Goal: Task Accomplishment & Management: Manage account settings

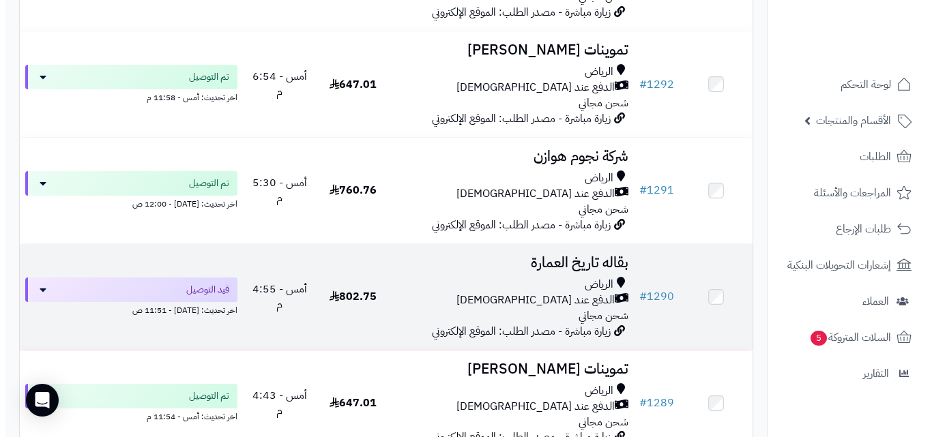
scroll to position [628, 0]
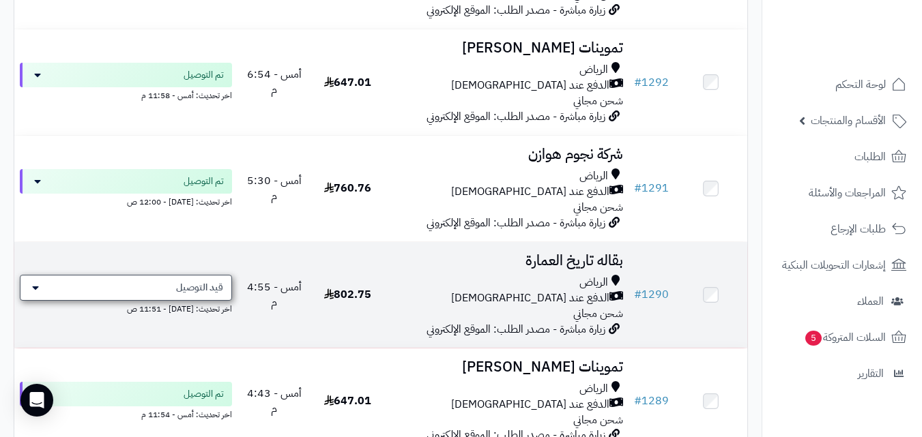
click at [197, 295] on span "قيد التوصيل" at bounding box center [199, 288] width 47 height 14
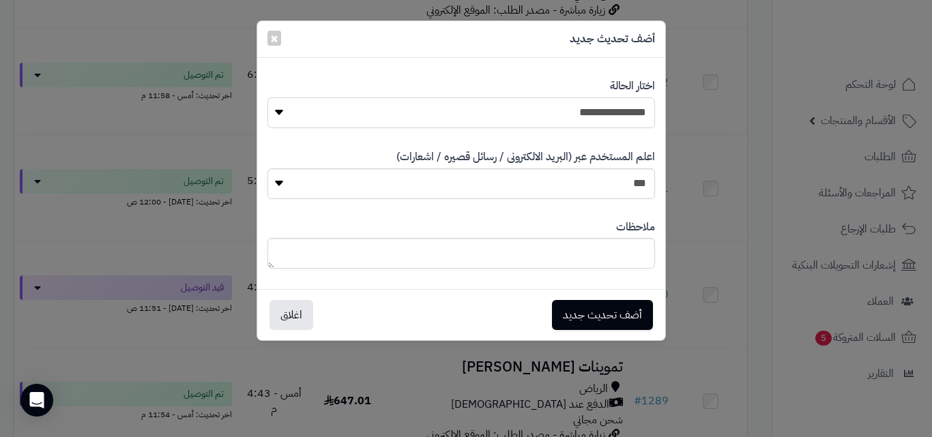
drag, startPoint x: 531, startPoint y: 108, endPoint x: 537, endPoint y: 119, distance: 12.2
click at [532, 108] on select "**********" at bounding box center [461, 113] width 388 height 31
select select "**"
click at [267, 98] on select "**********" at bounding box center [461, 113] width 388 height 31
click at [604, 319] on button "أضف تحديث جديد" at bounding box center [602, 314] width 101 height 30
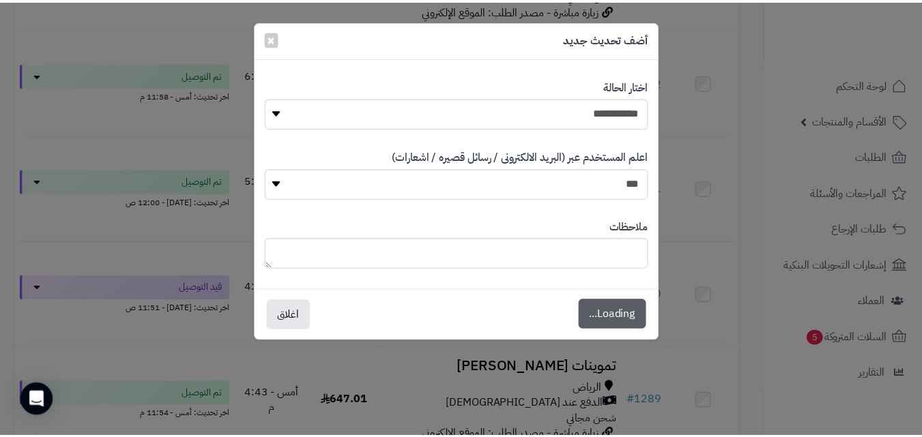
scroll to position [672, 0]
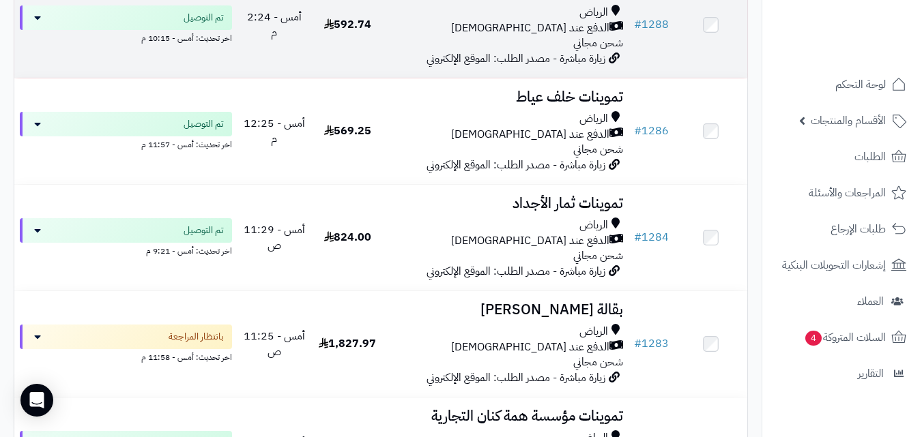
scroll to position [1216, 0]
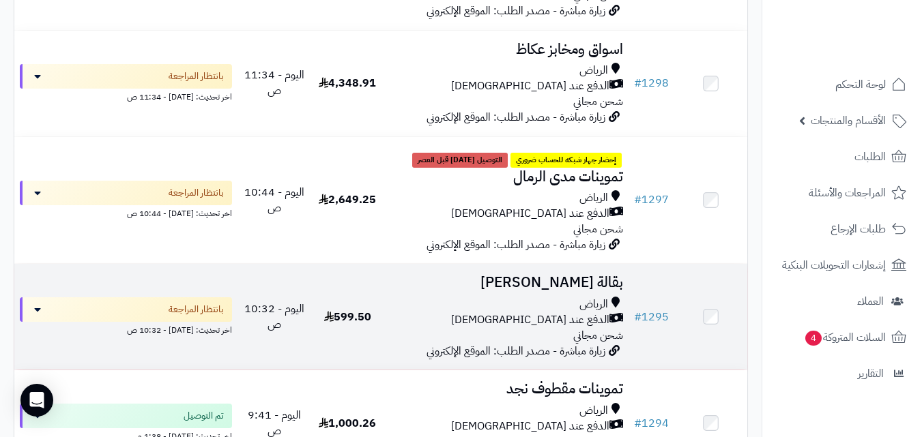
scroll to position [288, 0]
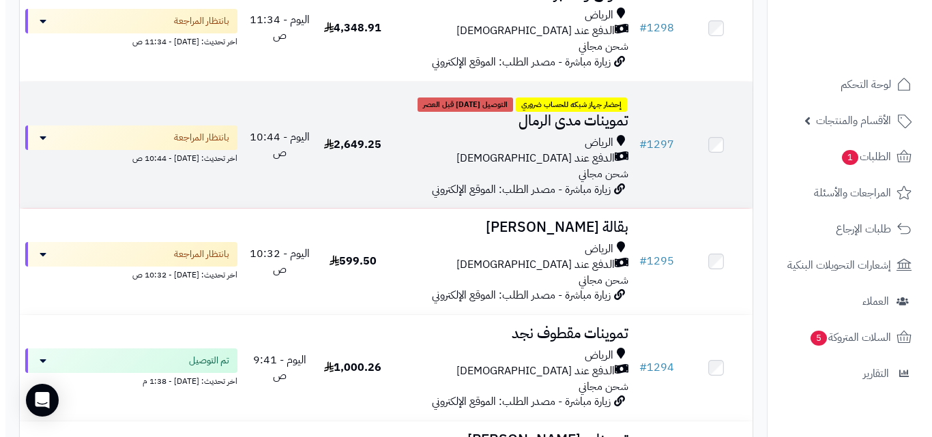
scroll to position [449, 0]
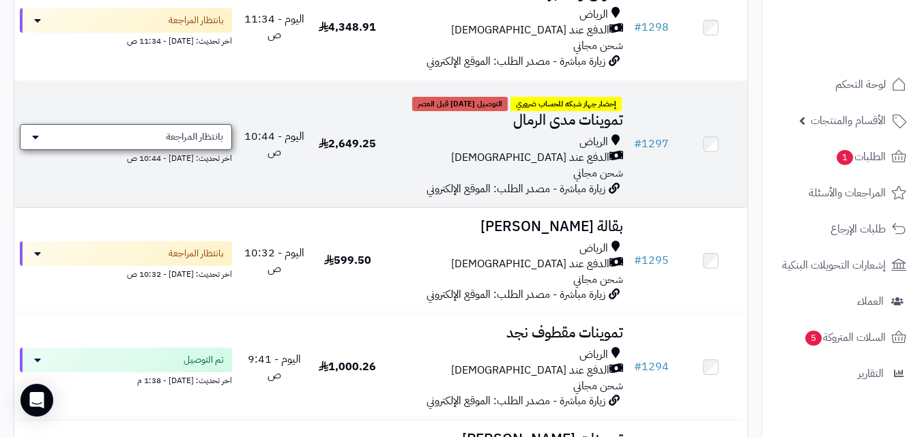
click at [208, 139] on span "بانتظار المراجعة" at bounding box center [194, 137] width 57 height 14
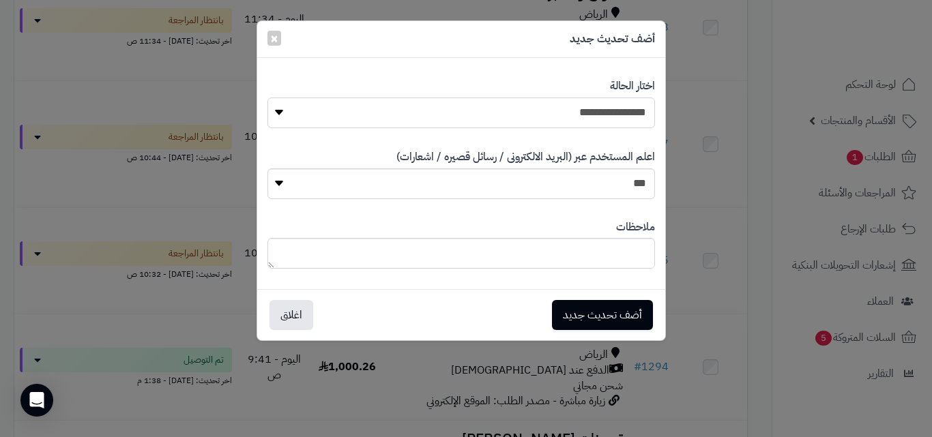
click at [456, 119] on select "**********" at bounding box center [461, 113] width 388 height 31
select select "**"
click at [267, 98] on select "**********" at bounding box center [461, 113] width 388 height 31
click at [557, 319] on button "أضف تحديث جديد" at bounding box center [602, 314] width 101 height 30
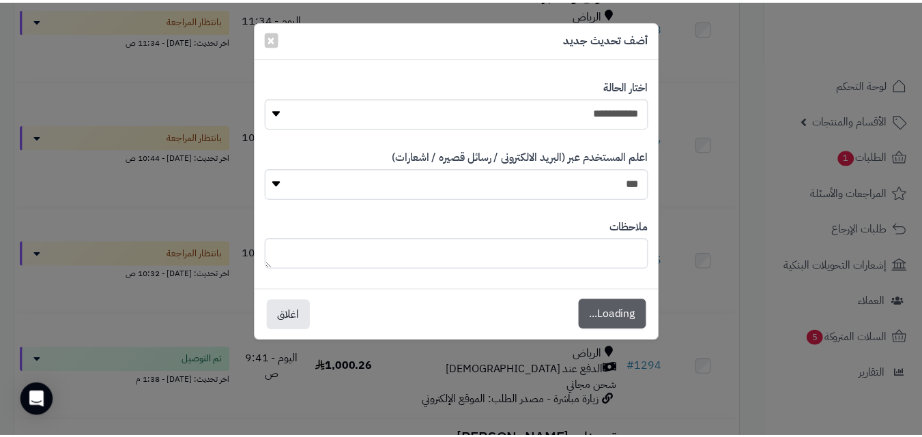
scroll to position [493, 0]
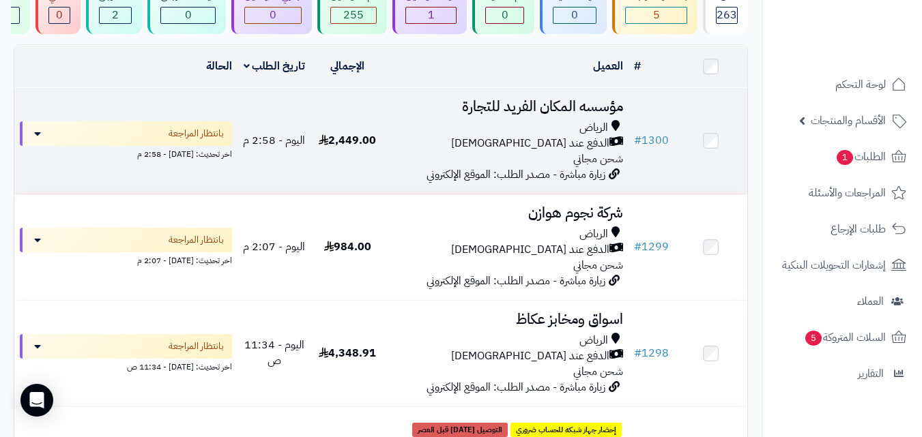
scroll to position [121, 0]
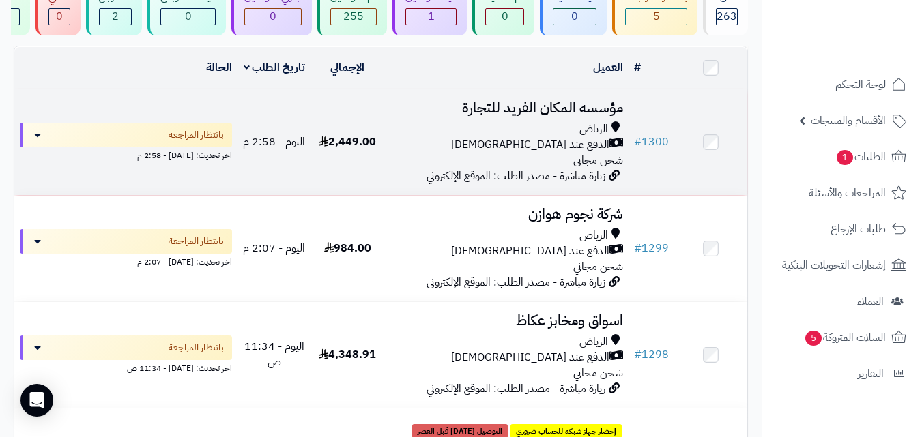
click at [430, 153] on div "الدفع عند [DEMOGRAPHIC_DATA]" at bounding box center [506, 145] width 233 height 16
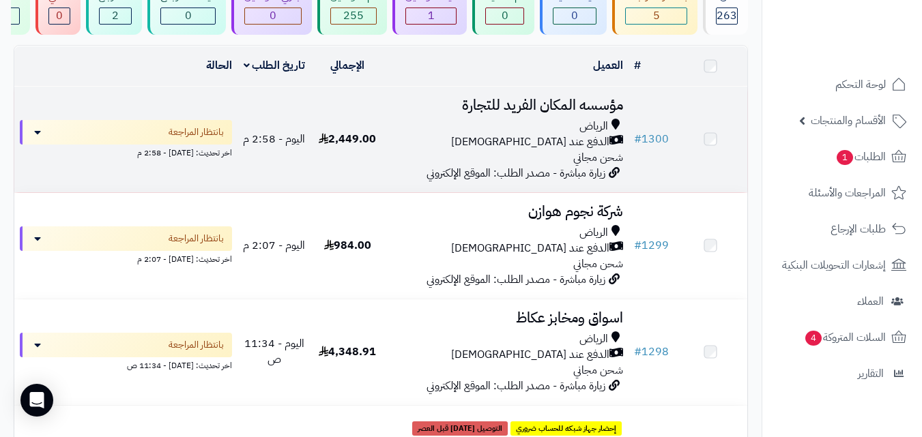
scroll to position [122, 0]
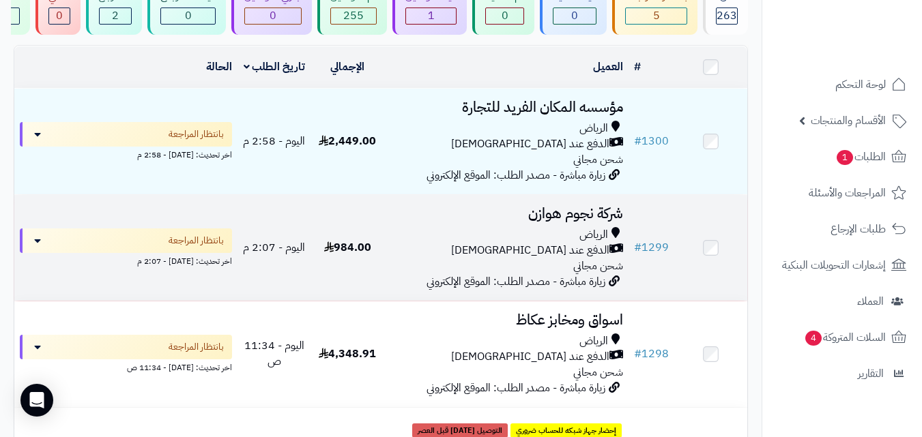
click at [418, 243] on div "الرياض" at bounding box center [506, 235] width 233 height 16
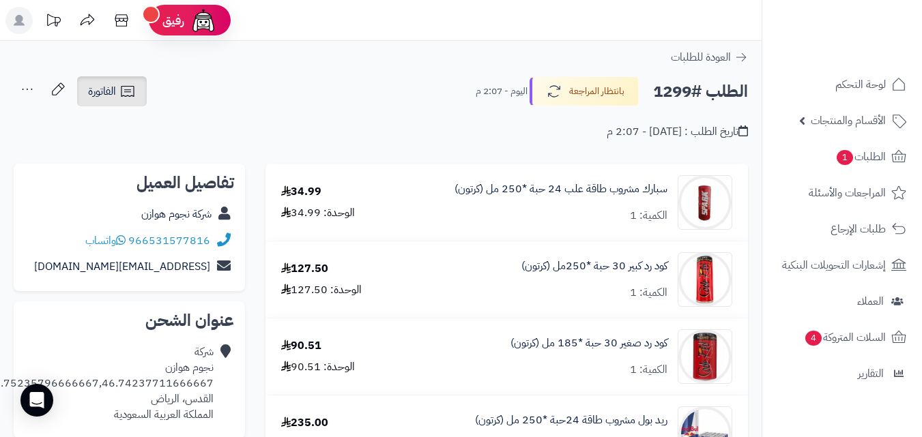
click at [121, 101] on link "الفاتورة" at bounding box center [112, 91] width 70 height 30
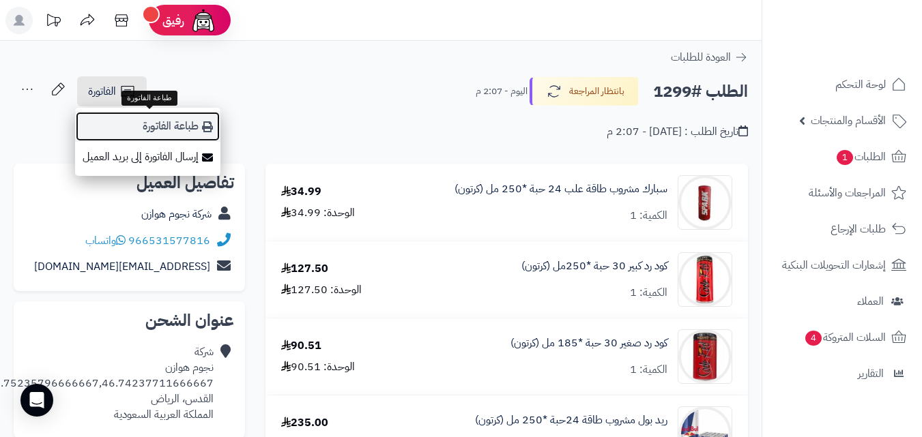
click at [165, 127] on link "طباعة الفاتورة" at bounding box center [147, 126] width 145 height 31
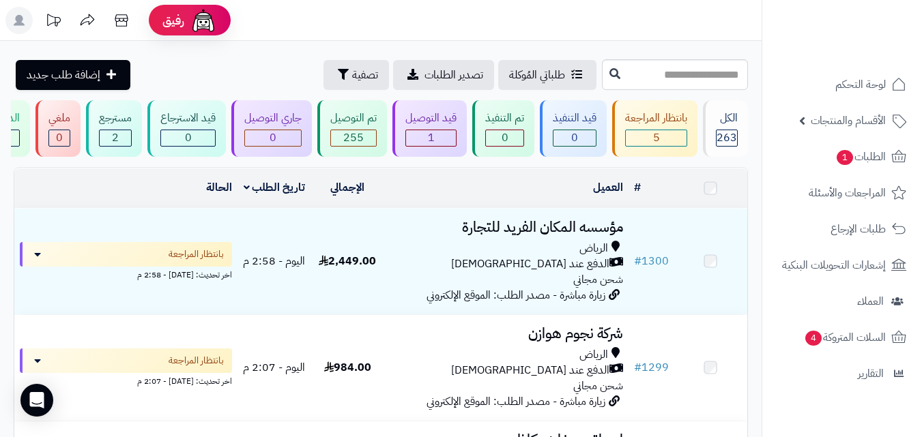
scroll to position [123, 0]
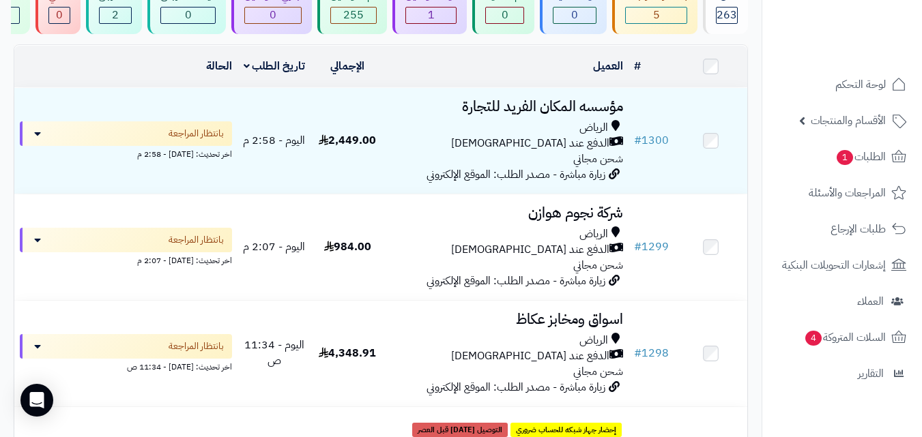
click at [449, 149] on div "الدفع عند [DEMOGRAPHIC_DATA]" at bounding box center [506, 144] width 233 height 16
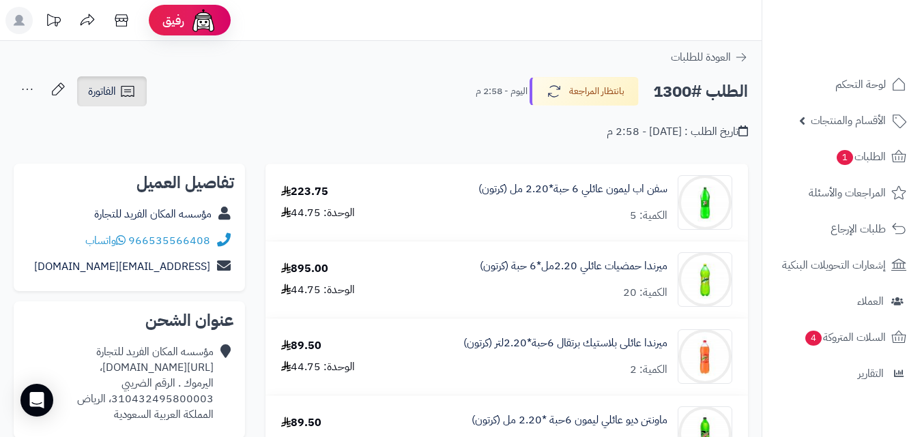
click at [98, 86] on span "الفاتورة" at bounding box center [102, 91] width 28 height 16
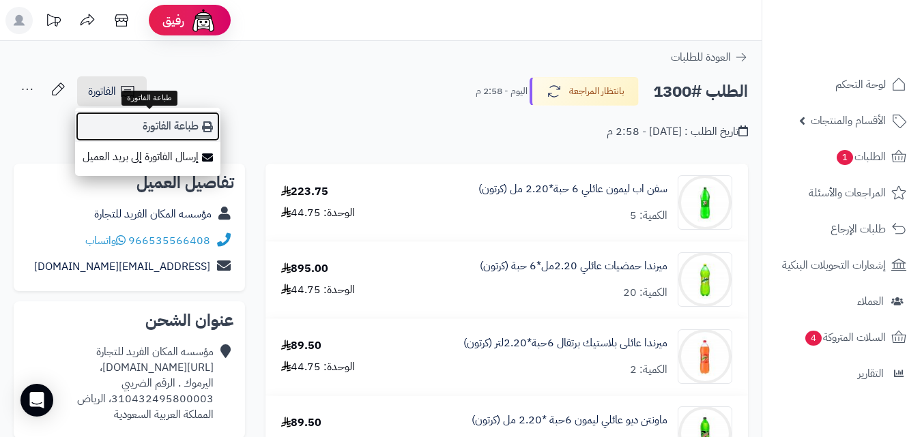
click at [205, 129] on icon at bounding box center [207, 126] width 11 height 11
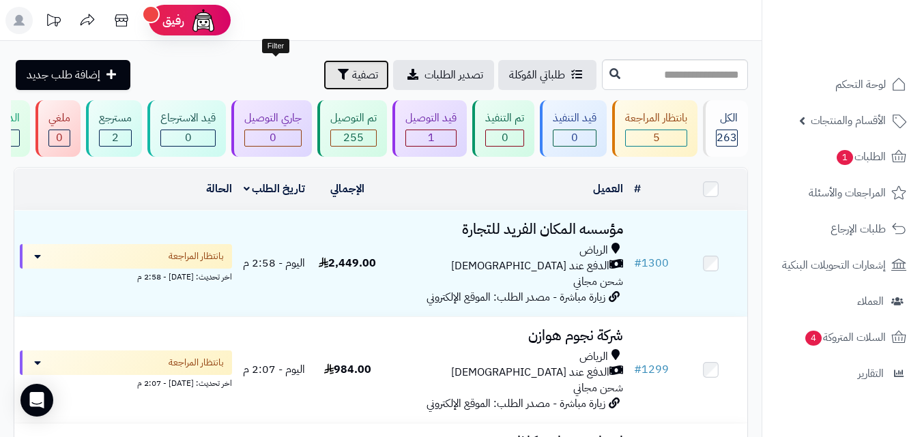
click at [338, 69] on icon "button" at bounding box center [343, 74] width 11 height 11
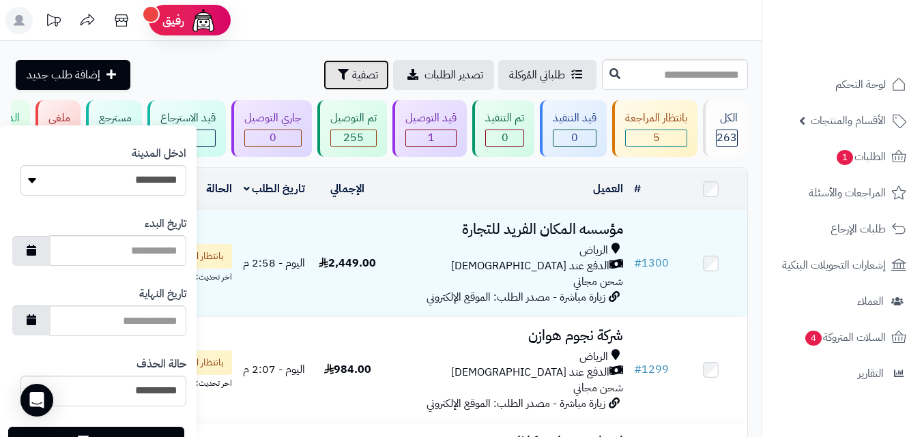
scroll to position [787, 0]
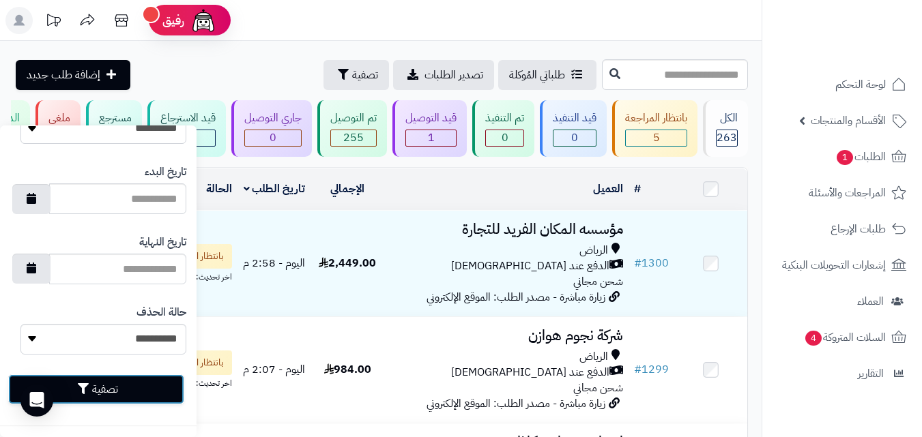
click at [89, 385] on icon "button" at bounding box center [83, 388] width 11 height 11
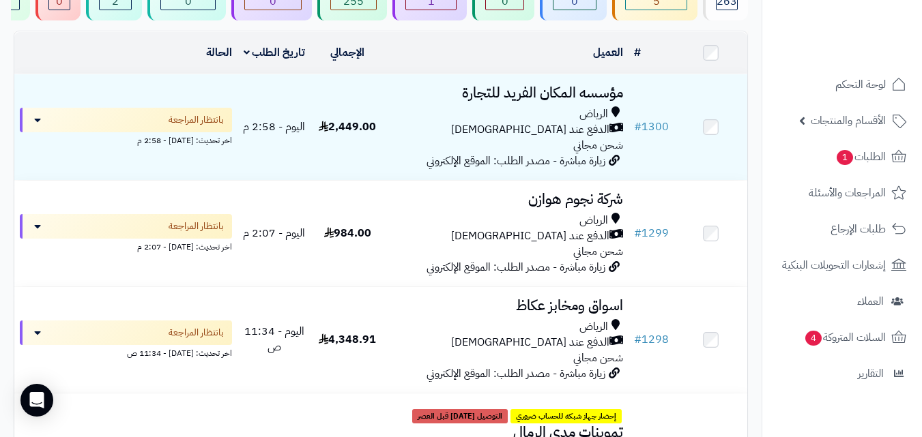
scroll to position [164, 0]
